Goal: Task Accomplishment & Management: Complete application form

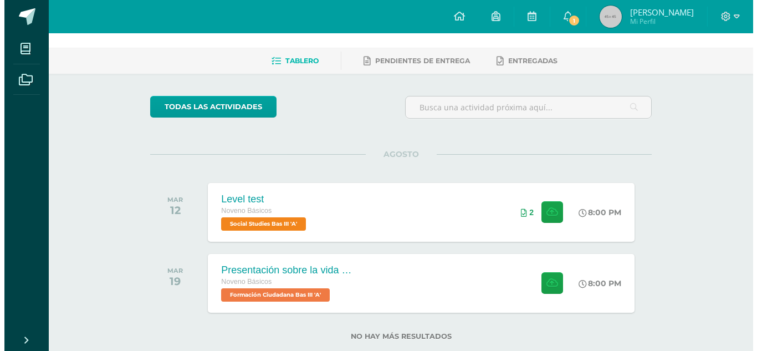
scroll to position [41, 0]
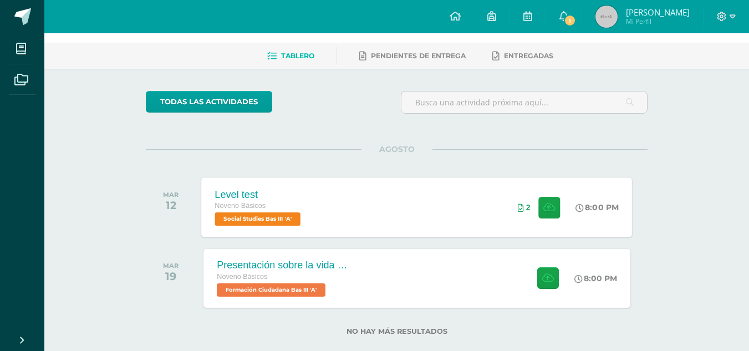
click at [396, 219] on div "Level test Noveno Básicos Social Studies Bas III 'A' 8:00 PM 2 Level test Socia…" at bounding box center [417, 206] width 431 height 59
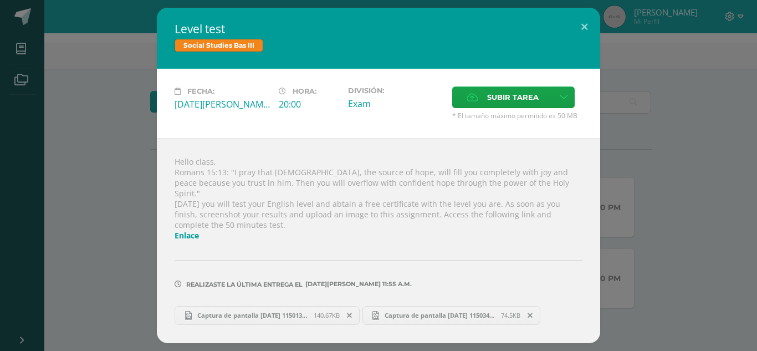
click at [353, 310] on span at bounding box center [349, 315] width 19 height 12
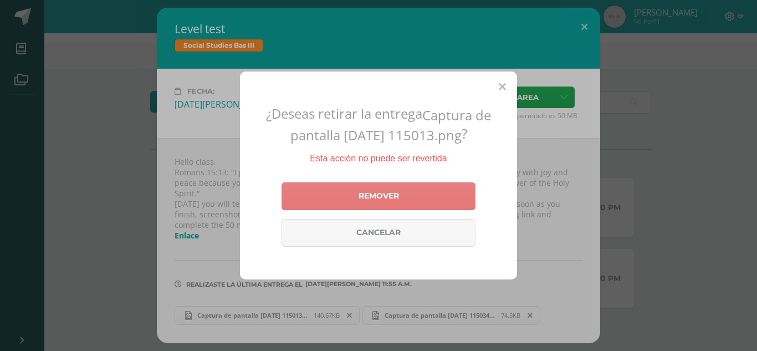
click at [394, 183] on link "Remover" at bounding box center [379, 196] width 194 height 28
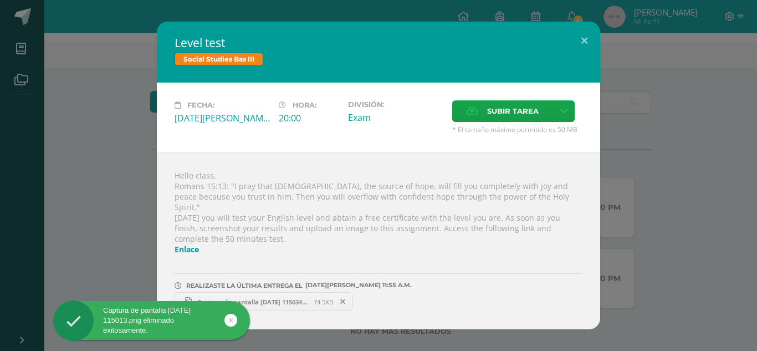
click at [337, 296] on span at bounding box center [343, 301] width 19 height 12
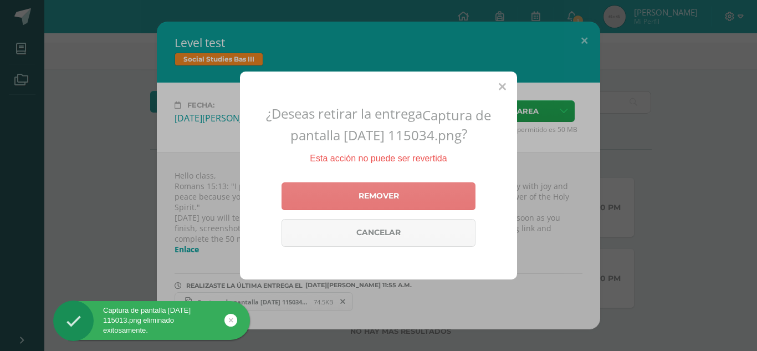
click at [352, 197] on link "Remover" at bounding box center [379, 196] width 194 height 28
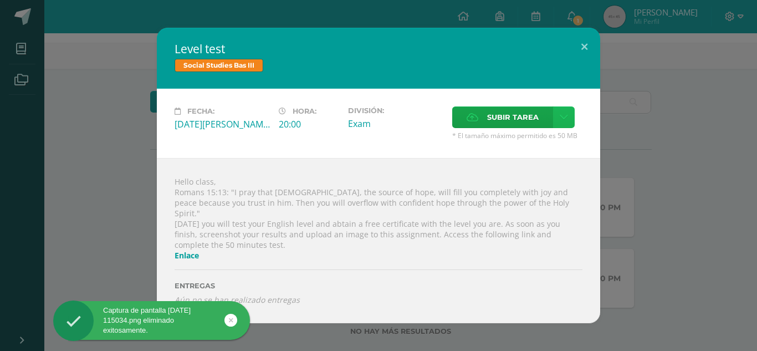
click at [566, 122] on icon at bounding box center [564, 116] width 8 height 9
click at [534, 141] on span "Subir enlace" at bounding box center [516, 146] width 47 height 11
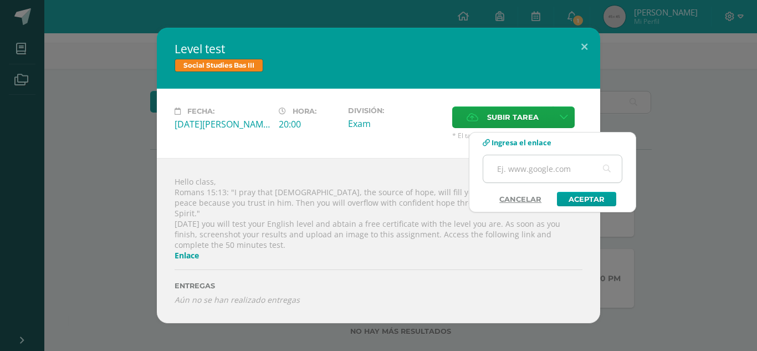
click at [521, 173] on input "text" at bounding box center [552, 168] width 139 height 27
click at [560, 122] on icon at bounding box center [564, 116] width 8 height 9
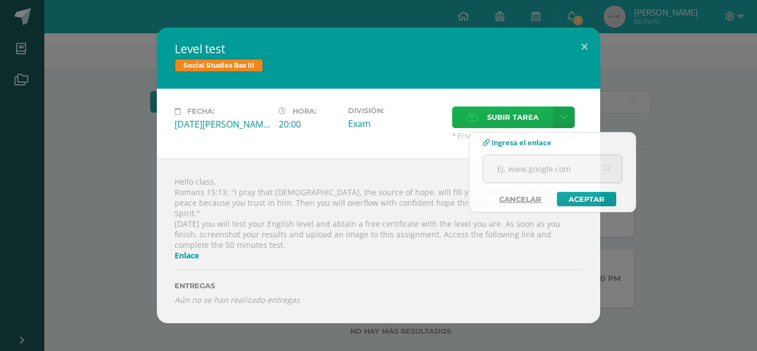
click at [522, 120] on span "Subir tarea" at bounding box center [513, 117] width 52 height 21
click at [0, 0] on input "Subir tarea" at bounding box center [0, 0] width 0 height 0
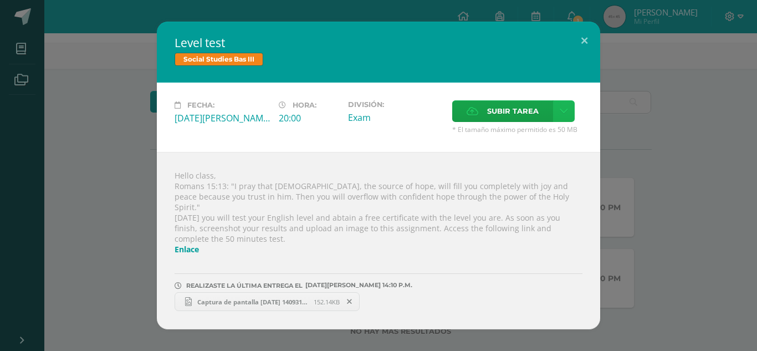
click at [557, 122] on link at bounding box center [564, 111] width 22 height 22
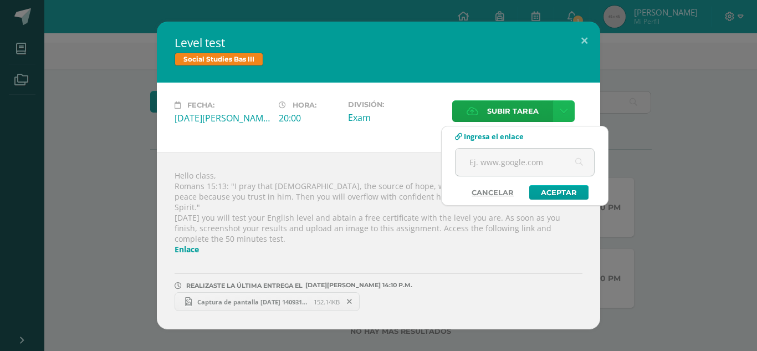
click at [555, 114] on link at bounding box center [564, 111] width 22 height 22
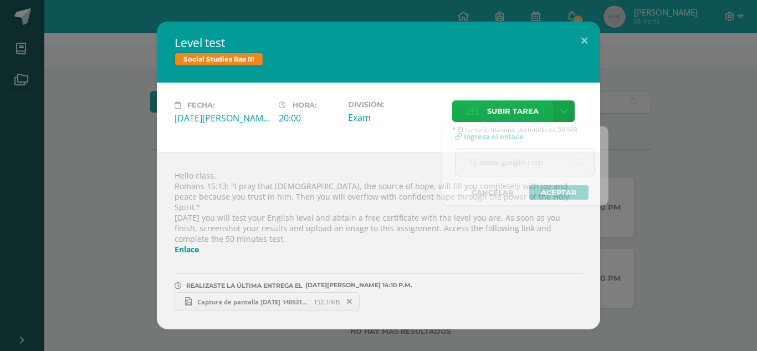
click at [536, 114] on span "Subir tarea" at bounding box center [513, 111] width 52 height 21
click at [0, 0] on input "Subir tarea" at bounding box center [0, 0] width 0 height 0
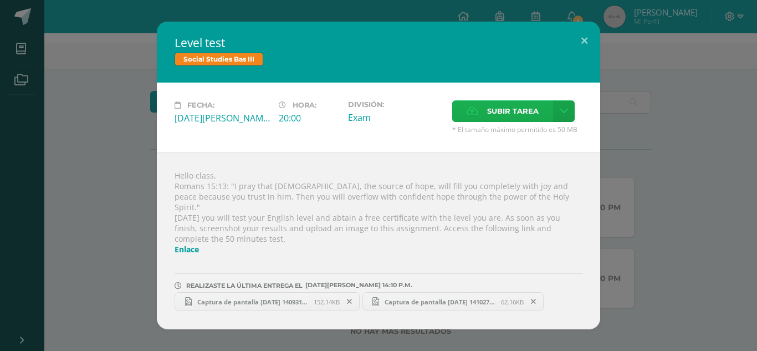
click at [533, 121] on span "Subir tarea" at bounding box center [513, 111] width 52 height 21
click at [0, 0] on input "Subir tarea" at bounding box center [0, 0] width 0 height 0
